Goal: Transaction & Acquisition: Purchase product/service

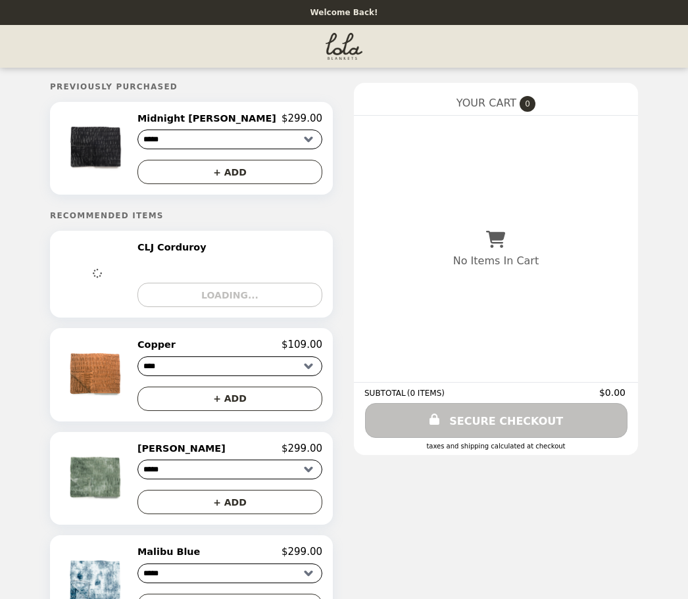
select select "****"
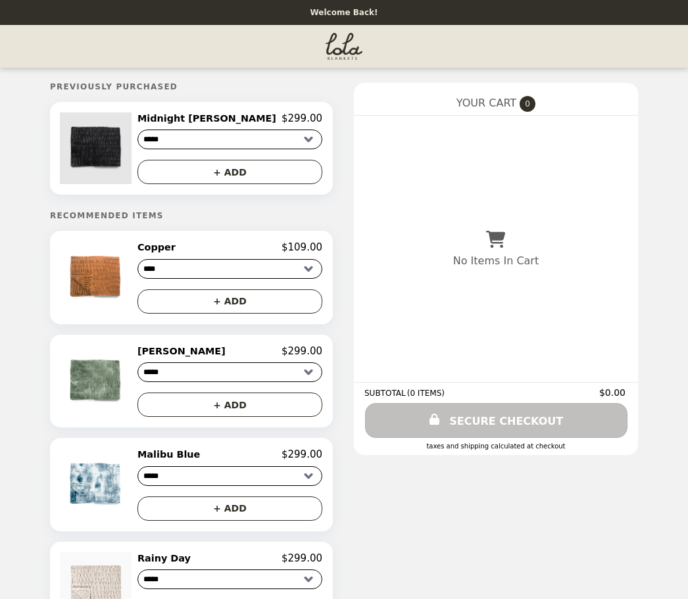
click at [119, 136] on img at bounding box center [97, 148] width 75 height 72
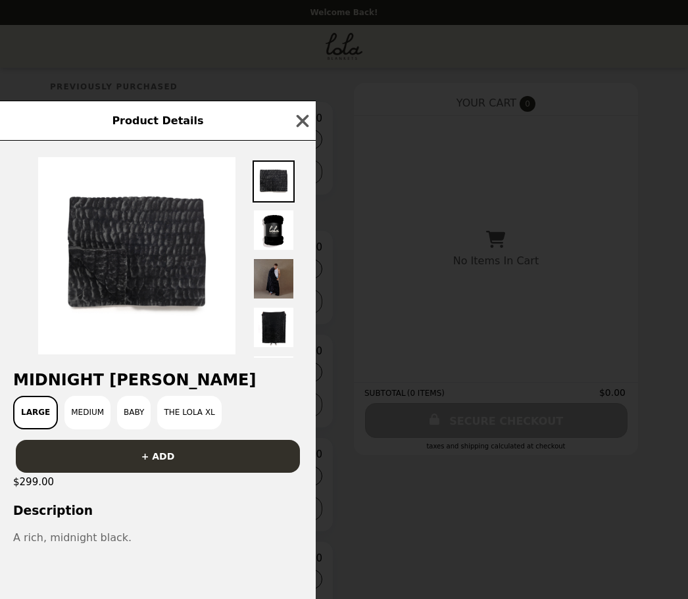
click at [273, 258] on img at bounding box center [273, 279] width 42 height 42
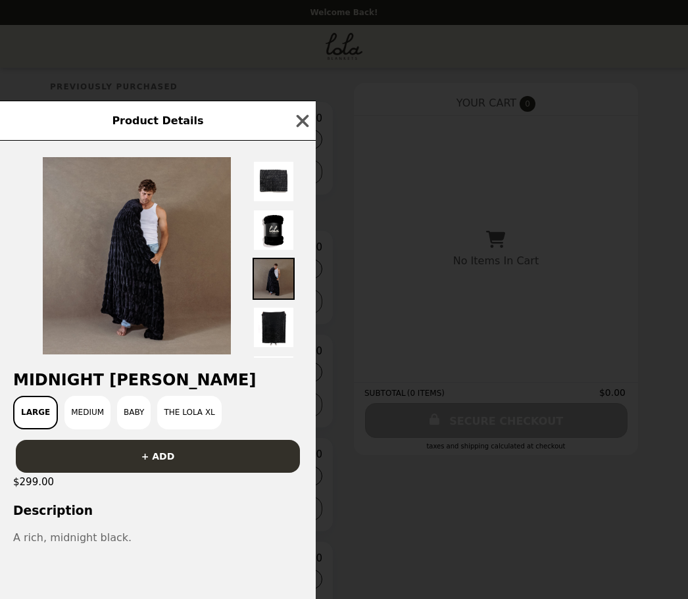
click at [138, 396] on button "Baby" at bounding box center [134, 413] width 34 height 34
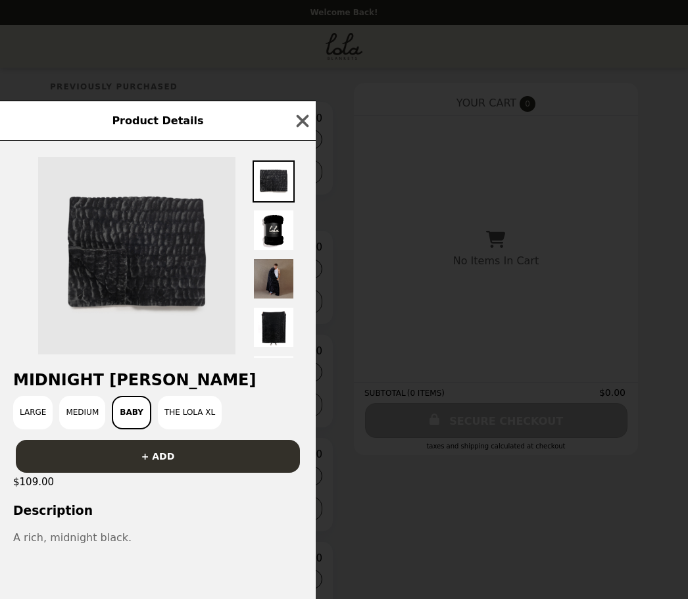
click at [160, 245] on img at bounding box center [136, 255] width 197 height 197
click at [151, 252] on img at bounding box center [136, 255] width 197 height 197
click at [194, 396] on button "The Lola XL" at bounding box center [190, 413] width 64 height 34
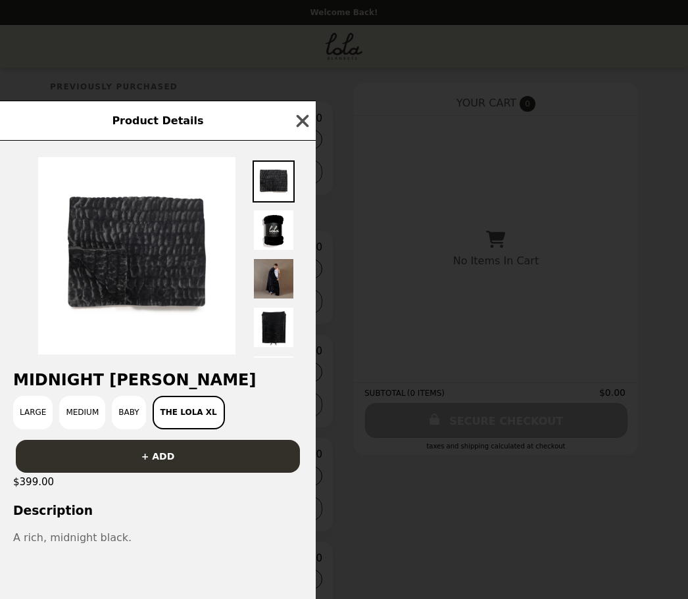
click at [296, 111] on icon "button" at bounding box center [303, 121] width 20 height 20
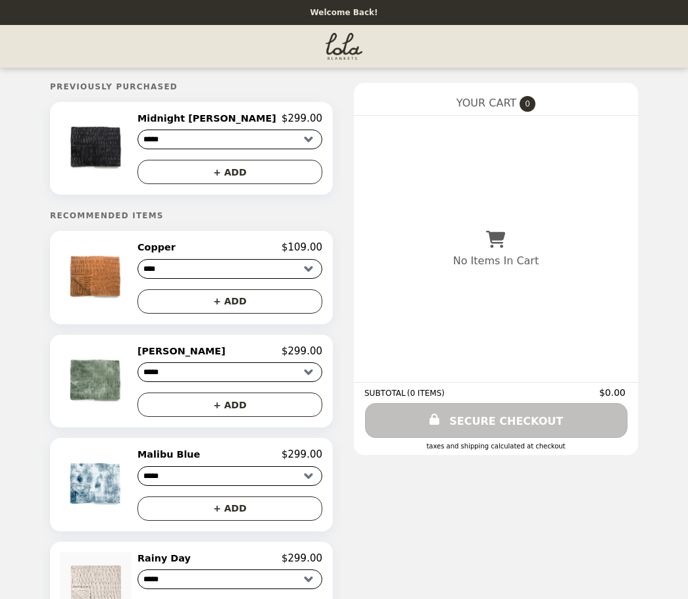
click at [272, 133] on select "**********" at bounding box center [229, 140] width 185 height 20
click at [252, 169] on button "+ ADD" at bounding box center [229, 172] width 185 height 24
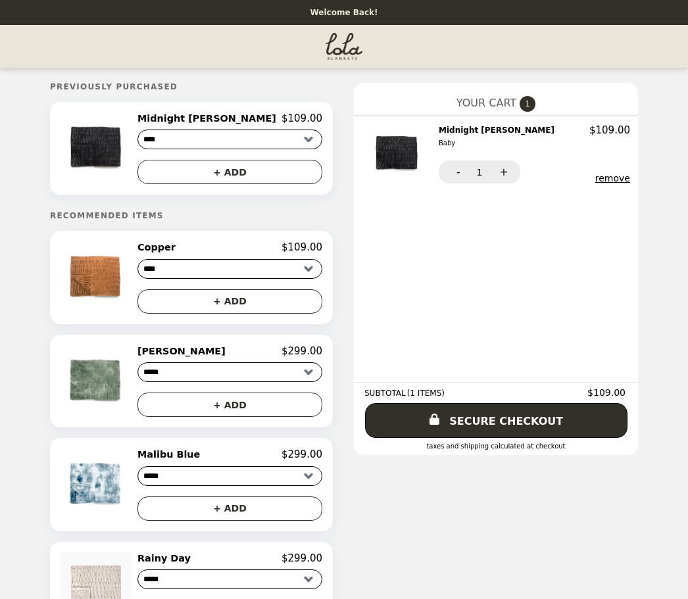
click at [275, 133] on select "**********" at bounding box center [229, 140] width 185 height 20
select select "******"
click at [262, 168] on button "+ ADD" at bounding box center [229, 172] width 185 height 24
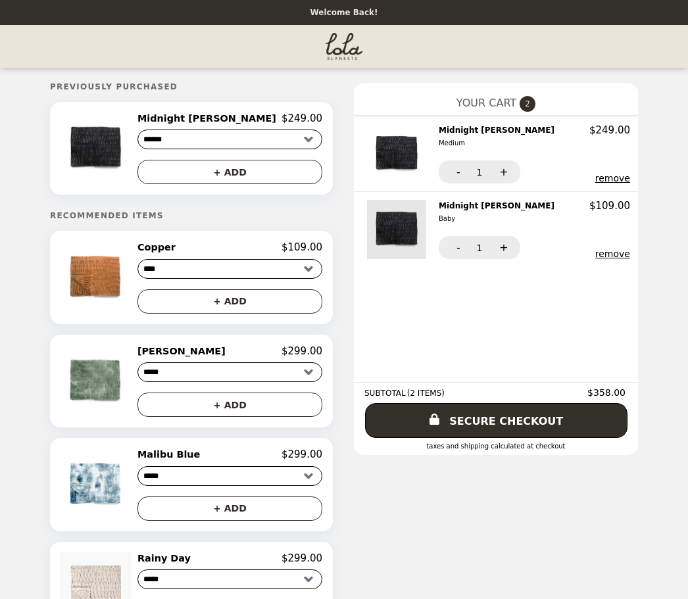
click at [367, 200] on img at bounding box center [398, 229] width 62 height 59
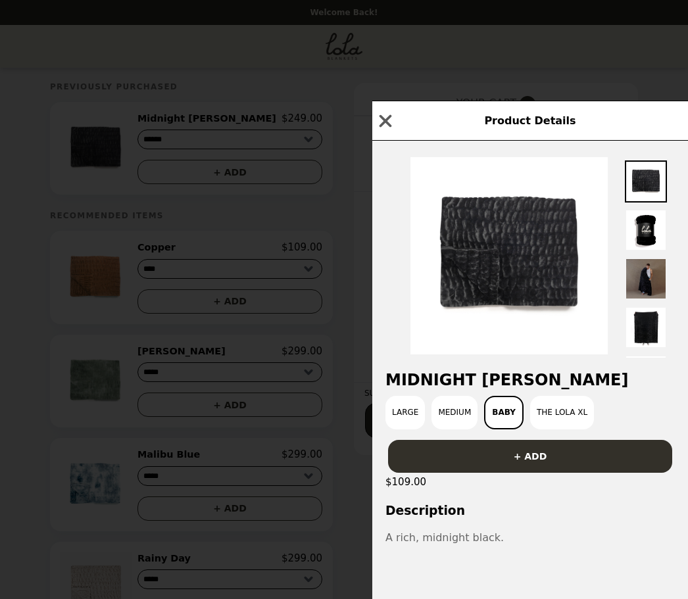
click at [659, 258] on img at bounding box center [646, 279] width 42 height 42
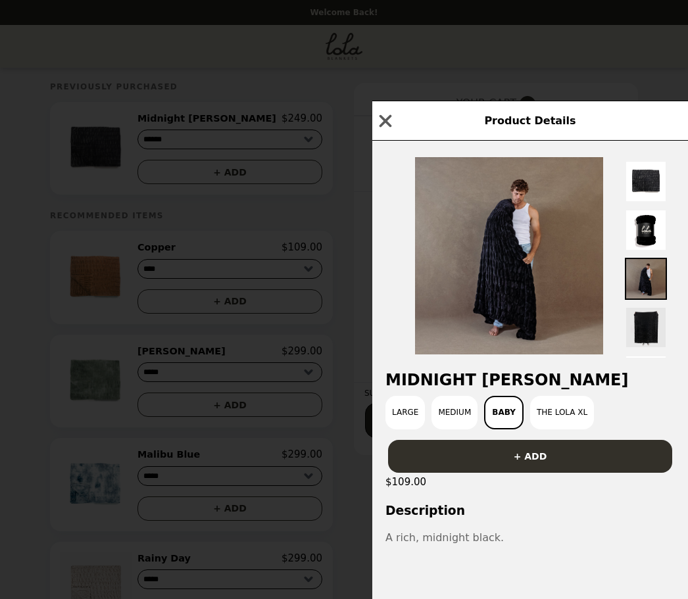
click at [652, 311] on img at bounding box center [646, 327] width 42 height 42
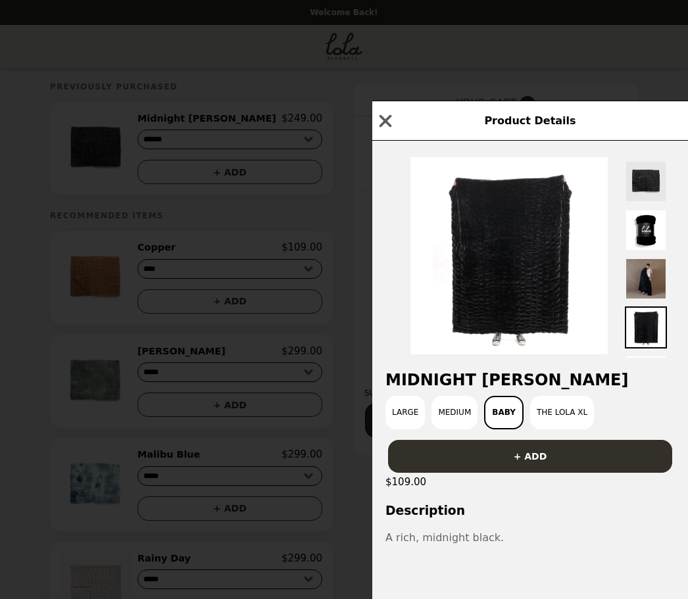
click at [659, 160] on img at bounding box center [646, 181] width 42 height 42
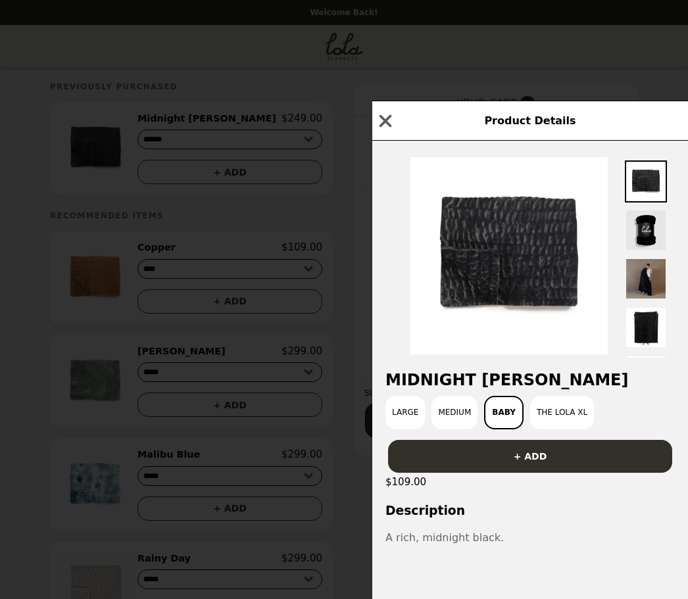
click at [643, 220] on img at bounding box center [646, 230] width 42 height 42
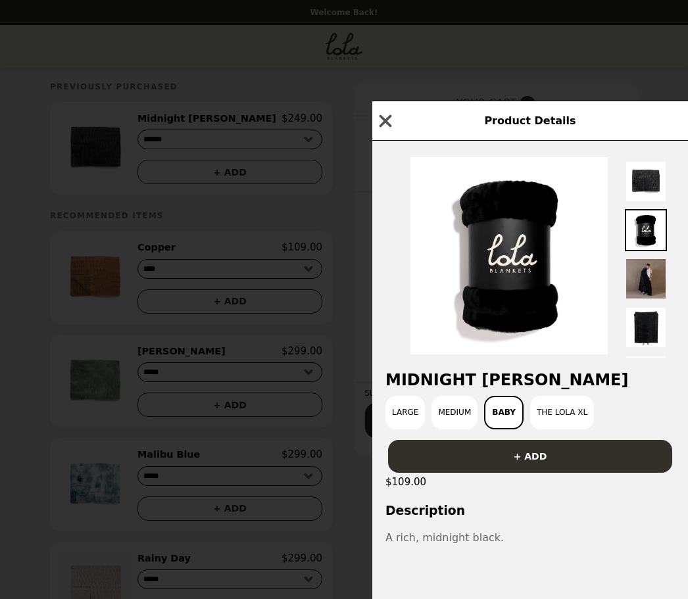
click at [375, 112] on button "button" at bounding box center [385, 121] width 20 height 20
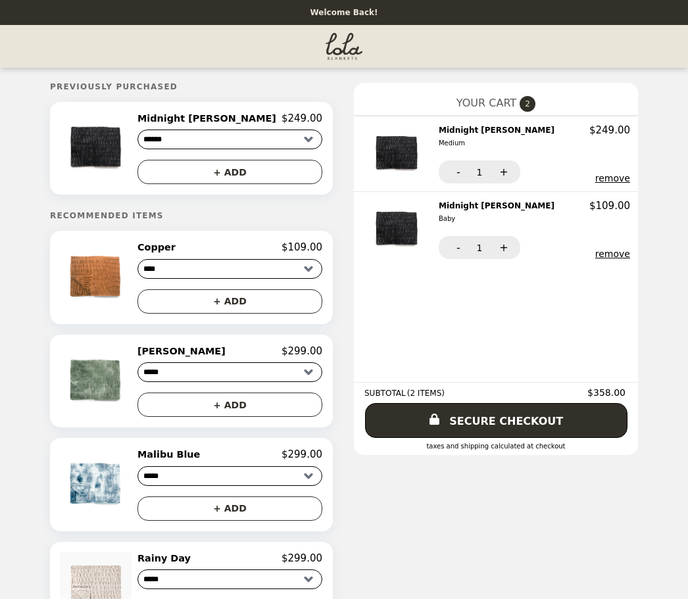
click at [275, 266] on select "***** ****** ****" at bounding box center [229, 269] width 185 height 20
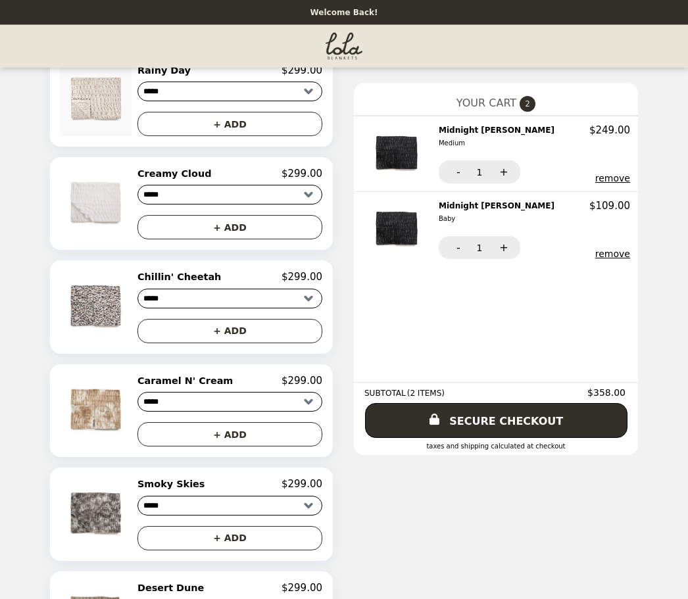
scroll to position [518, 0]
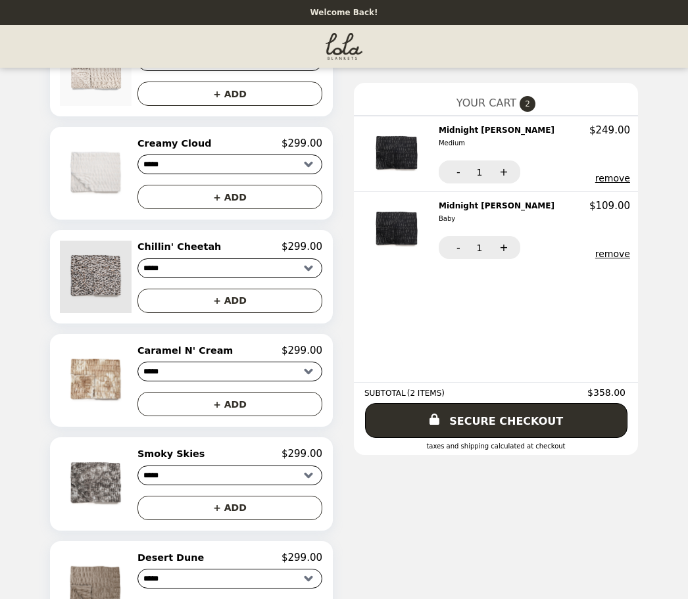
click at [120, 268] on img at bounding box center [97, 277] width 75 height 72
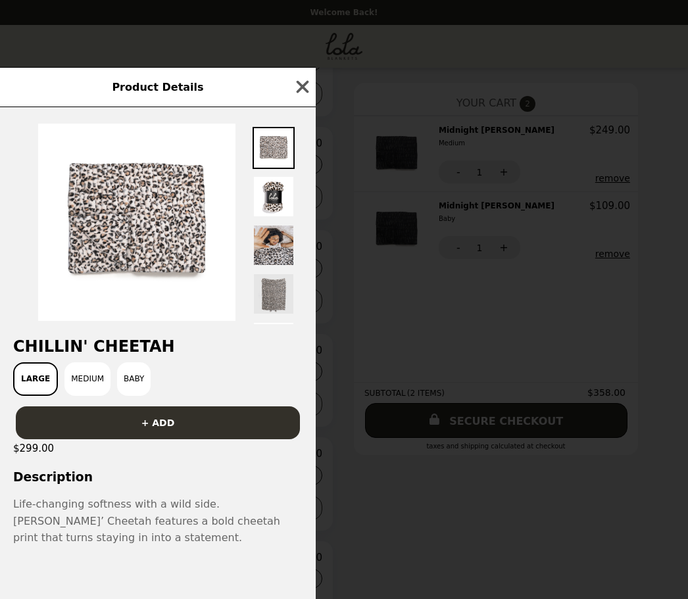
click at [282, 314] on img at bounding box center [273, 294] width 42 height 42
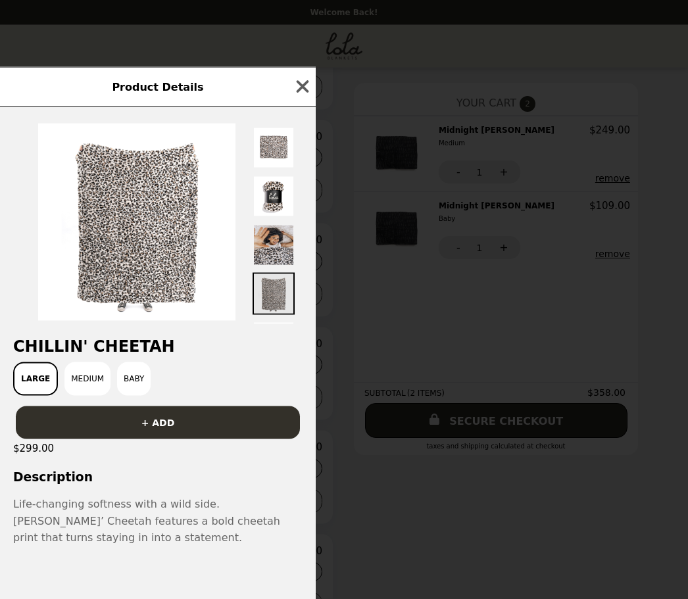
scroll to position [525, 0]
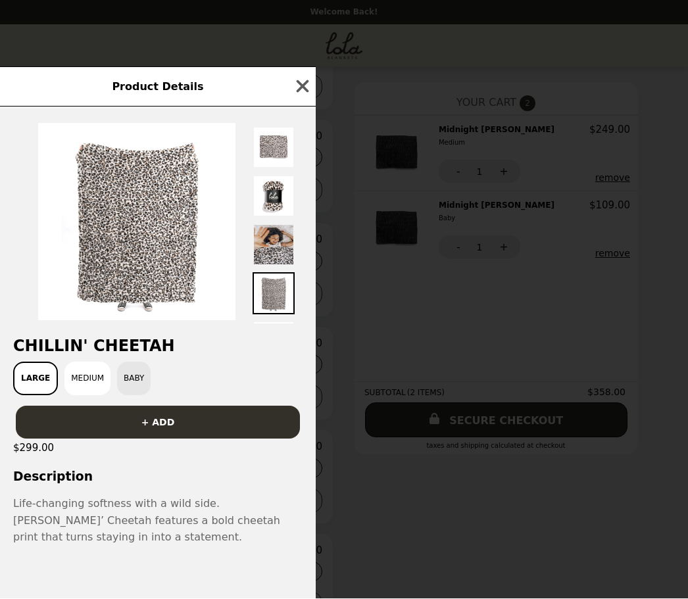
click at [136, 396] on button "Baby" at bounding box center [134, 379] width 34 height 34
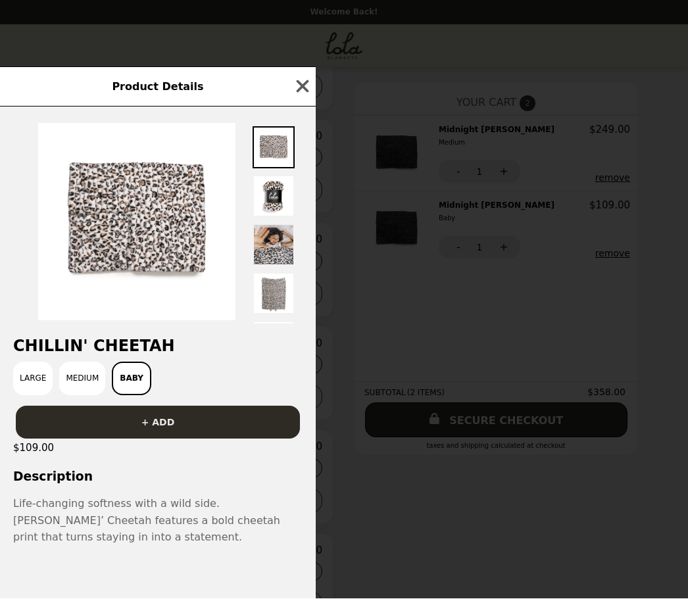
click at [174, 439] on button "+ ADD" at bounding box center [158, 422] width 284 height 33
click at [577, 531] on div "Product Details [PERSON_NAME]' Cheetah Large Medium Baby + ADD $109.00 Descript…" at bounding box center [344, 299] width 688 height 599
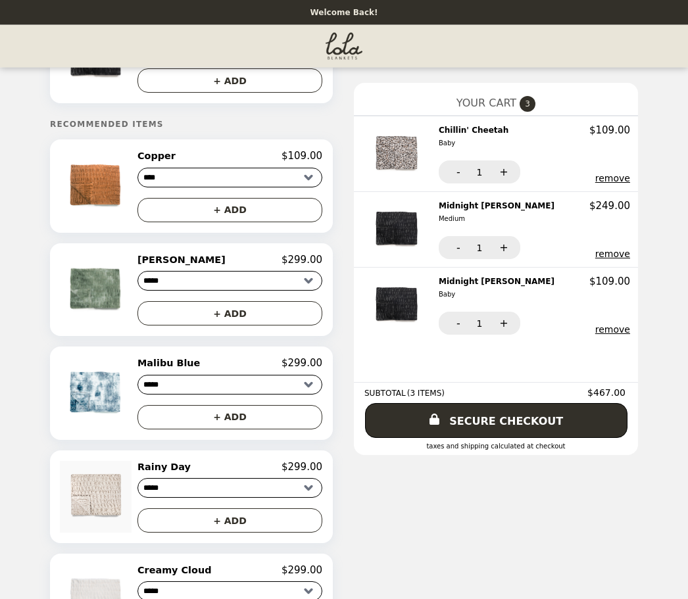
scroll to position [0, 0]
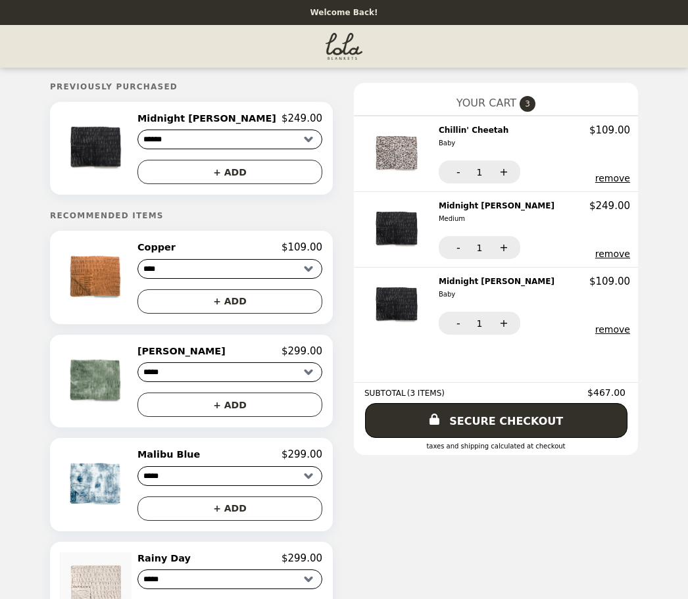
click at [339, 48] on img "Main" at bounding box center [343, 46] width 37 height 27
